Goal: Find specific page/section: Find specific page/section

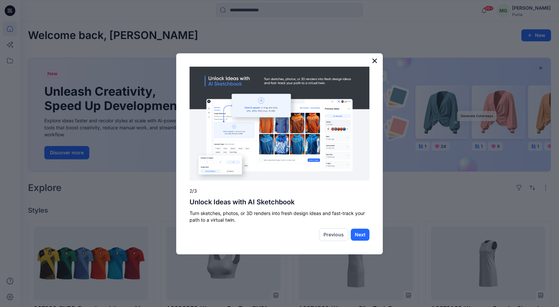
click at [376, 62] on button "×" at bounding box center [375, 60] width 6 height 11
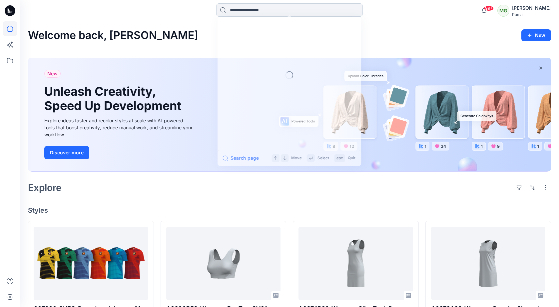
click at [263, 9] on input at bounding box center [289, 9] width 147 height 13
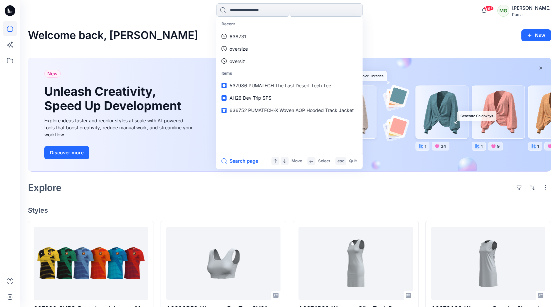
paste input "******"
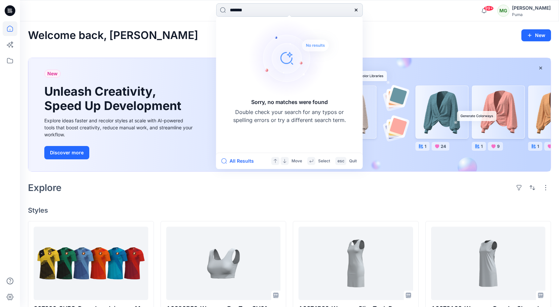
click at [249, 13] on input "******" at bounding box center [289, 9] width 147 height 13
paste input
type input "****"
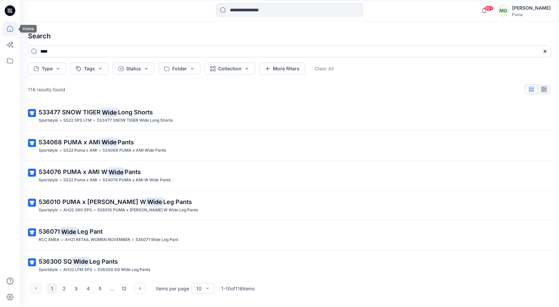
click at [10, 32] on icon at bounding box center [10, 28] width 15 height 15
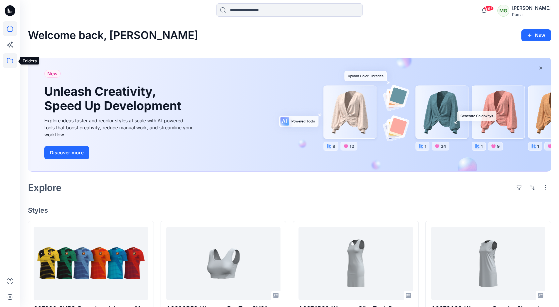
click at [7, 60] on icon at bounding box center [10, 60] width 15 height 15
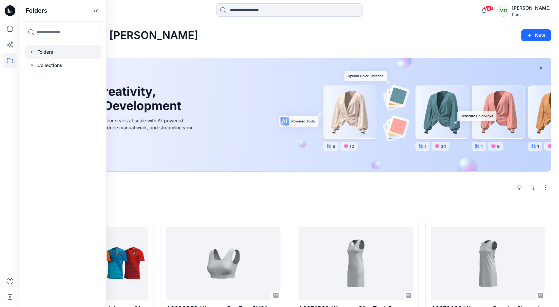
click at [52, 55] on div at bounding box center [63, 51] width 76 height 13
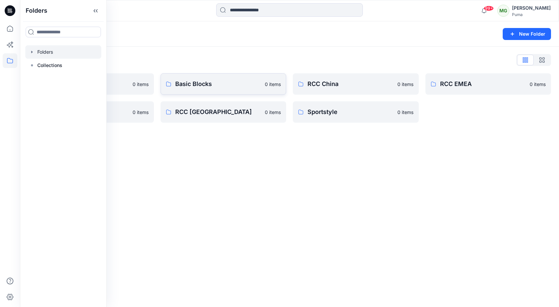
click at [210, 88] on p "Basic Blocks" at bounding box center [218, 83] width 86 height 9
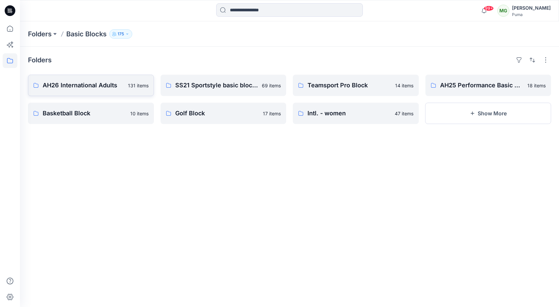
click at [93, 87] on p "AH26 International Adults" at bounding box center [83, 85] width 81 height 9
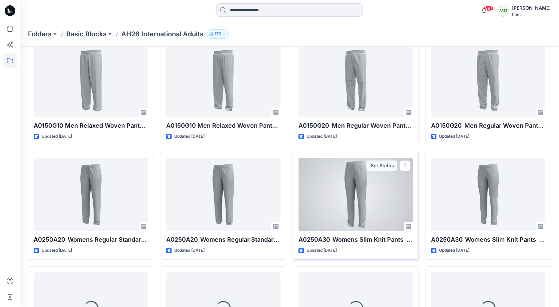
scroll to position [845, 0]
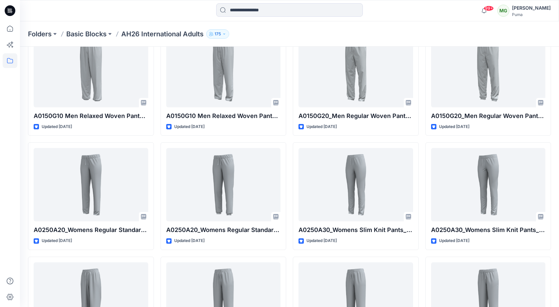
click at [224, 33] on icon "button" at bounding box center [224, 34] width 4 height 4
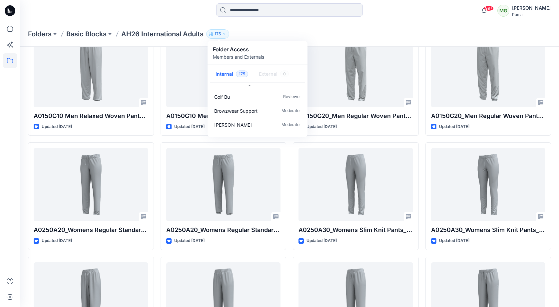
scroll to position [418, 0]
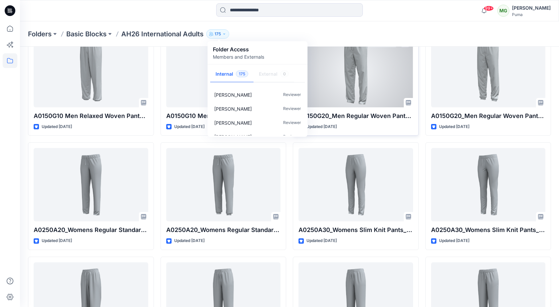
click at [308, 59] on div at bounding box center [356, 70] width 115 height 73
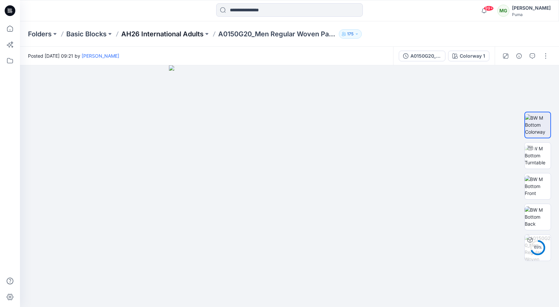
click at [174, 35] on p "AH26 International Adults" at bounding box center [162, 33] width 82 height 9
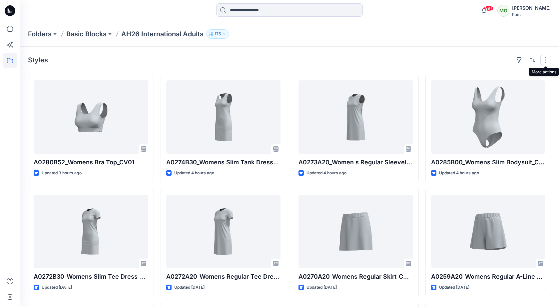
click at [547, 61] on button "button" at bounding box center [545, 60] width 11 height 11
click at [520, 61] on button "button" at bounding box center [519, 60] width 11 height 11
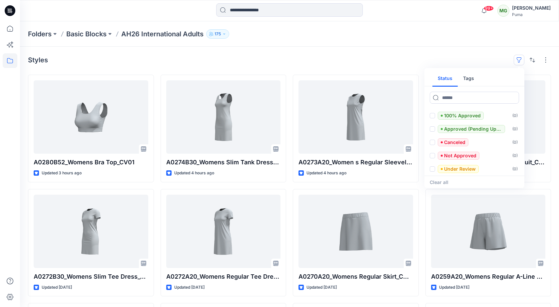
scroll to position [13, 0]
click at [470, 76] on button "Tags" at bounding box center [469, 79] width 22 height 16
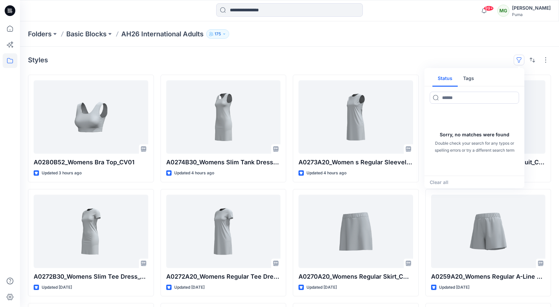
click at [442, 79] on button "Status" at bounding box center [444, 79] width 25 height 16
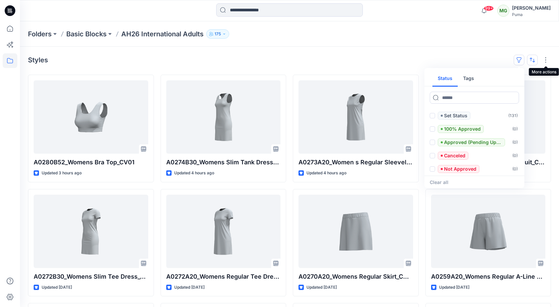
click at [536, 59] on button "button" at bounding box center [532, 60] width 11 height 11
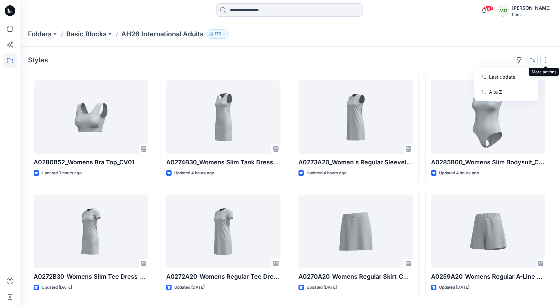
click at [546, 57] on button "button" at bounding box center [545, 60] width 11 height 11
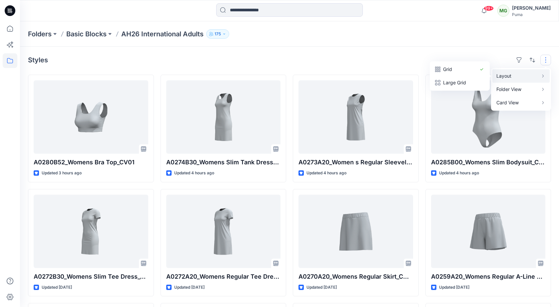
click at [96, 37] on p "Basic Blocks" at bounding box center [86, 33] width 40 height 9
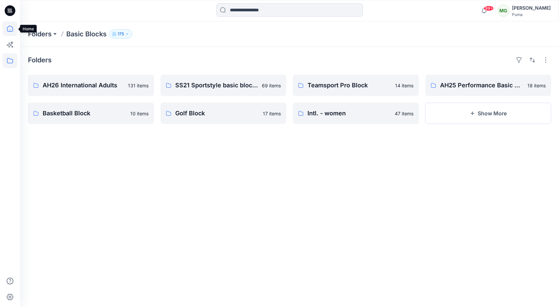
click at [14, 30] on icon at bounding box center [10, 28] width 15 height 15
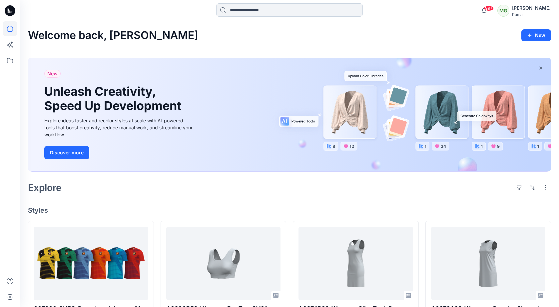
click at [266, 13] on input at bounding box center [289, 9] width 147 height 13
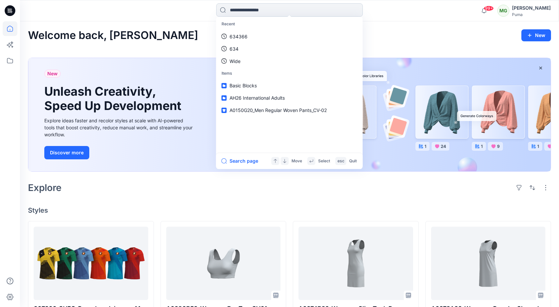
type input "*"
type input "**********"
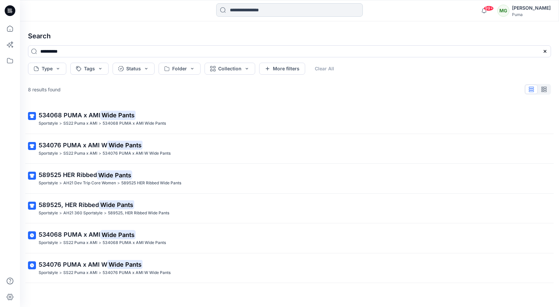
click at [251, 8] on input at bounding box center [289, 9] width 147 height 13
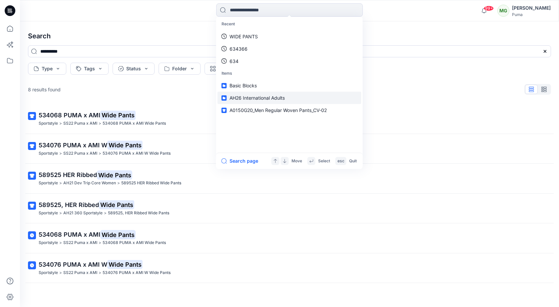
click at [259, 97] on span "AH26 International Adults" at bounding box center [257, 98] width 55 height 6
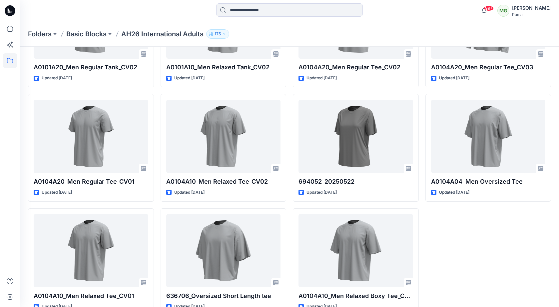
scroll to position [3519, 0]
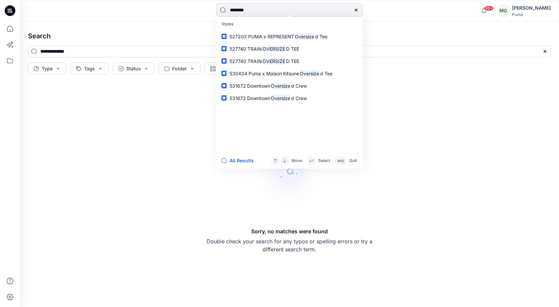
click at [249, 10] on input "********" at bounding box center [289, 9] width 147 height 13
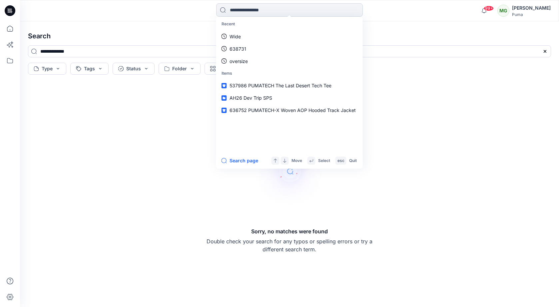
click at [246, 12] on input at bounding box center [289, 9] width 147 height 13
type input "*"
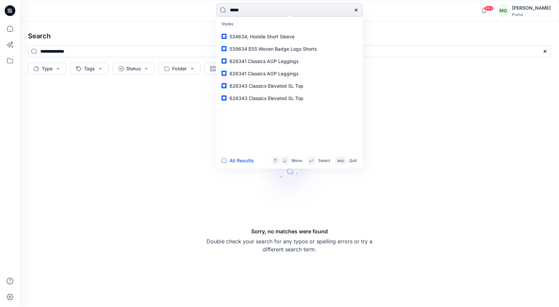
type input "******"
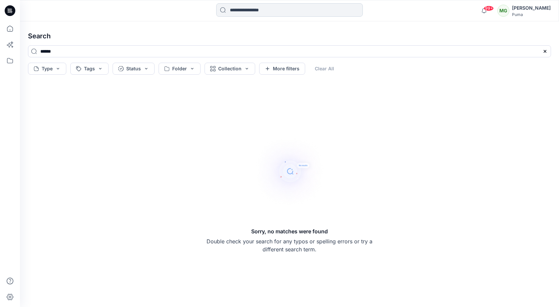
click at [253, 8] on input at bounding box center [289, 9] width 147 height 13
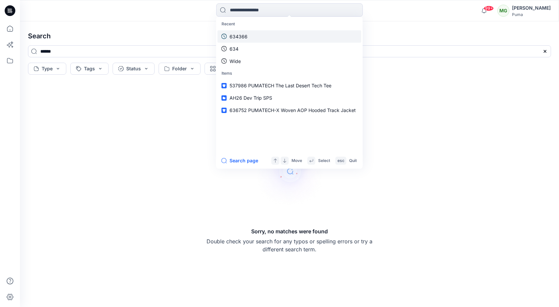
click at [266, 33] on link "634366" at bounding box center [290, 36] width 144 height 12
